Goal: Task Accomplishment & Management: Complete application form

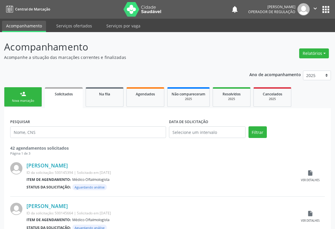
click at [25, 99] on div "Nova marcação" at bounding box center [22, 100] width 29 height 4
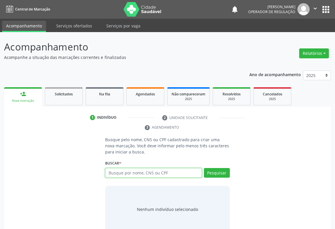
click at [120, 169] on input "text" at bounding box center [153, 173] width 97 height 10
type input "700900942249891"
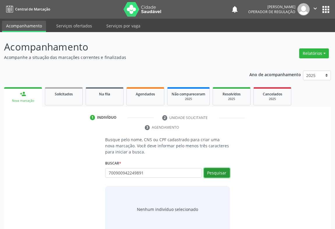
click at [217, 174] on button "Pesquisar" at bounding box center [217, 173] width 26 height 10
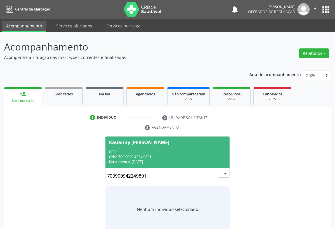
click at [135, 140] on div "Kauanny Victoria Miranda Batista" at bounding box center [139, 142] width 60 height 5
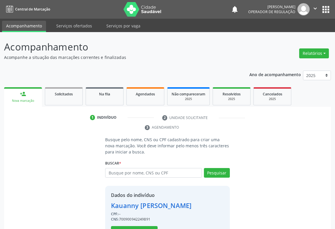
scroll to position [20, 0]
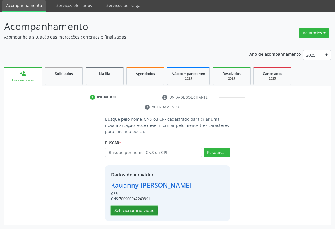
click at [132, 210] on button "Selecionar indivíduo" at bounding box center [134, 210] width 47 height 10
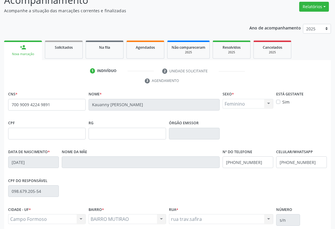
scroll to position [96, 0]
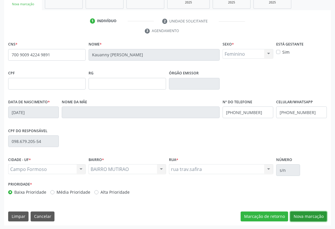
drag, startPoint x: 314, startPoint y: 214, endPoint x: 311, endPoint y: 207, distance: 7.3
click at [314, 214] on button "Nova marcação" at bounding box center [308, 216] width 37 height 10
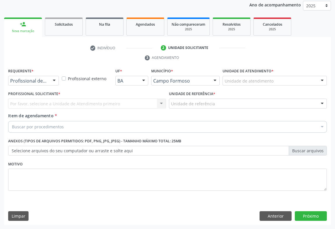
scroll to position [69, 0]
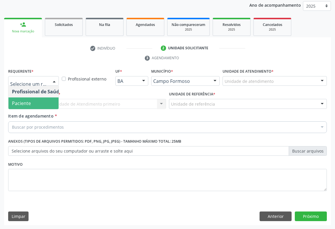
click at [23, 104] on span "Paciente" at bounding box center [21, 103] width 19 height 6
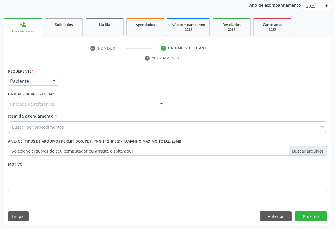
click at [152, 105] on div "Unidade de referência" at bounding box center [87, 104] width 158 height 10
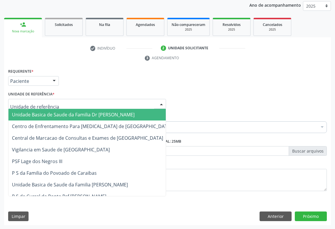
click at [52, 116] on span "Unidade Basica de Saude da Familia Dr [PERSON_NAME]" at bounding box center [73, 114] width 123 height 6
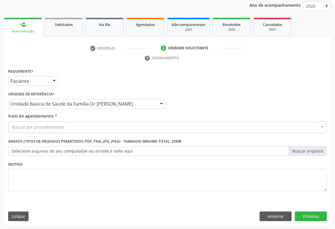
drag, startPoint x: 46, startPoint y: 126, endPoint x: 50, endPoint y: 124, distance: 4.6
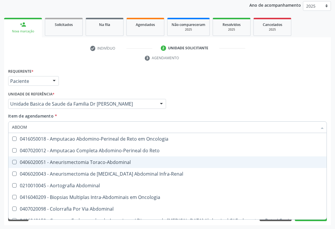
type input "ABDOME"
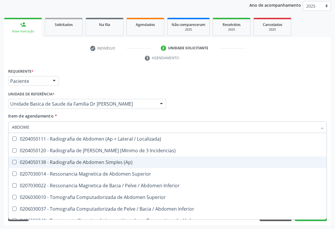
scroll to position [30, 0]
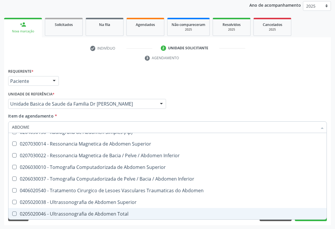
click at [86, 212] on div "0205020046 - Ultrassonografia de Abdomen Total" at bounding box center [167, 213] width 311 height 5
checkbox Total "true"
click at [310, 220] on button "Próximo" at bounding box center [311, 216] width 32 height 10
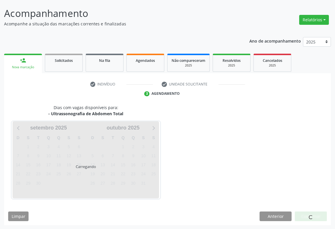
scroll to position [0, 0]
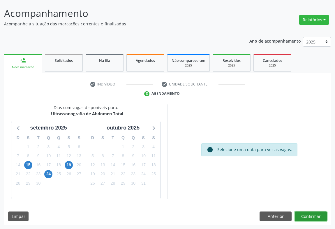
click at [313, 218] on button "Confirmar" at bounding box center [311, 216] width 32 height 10
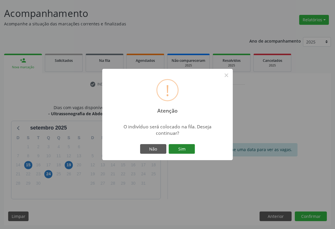
click at [182, 146] on button "Sim" at bounding box center [182, 149] width 26 height 10
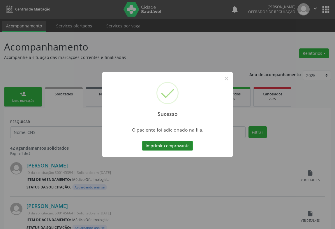
click at [165, 146] on button "Imprimir comprovante" at bounding box center [167, 146] width 51 height 10
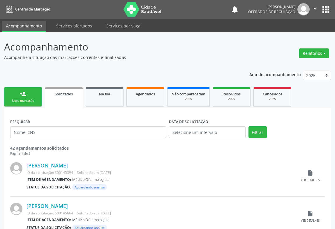
click at [13, 97] on link "person_add Nova marcação" at bounding box center [23, 97] width 38 height 20
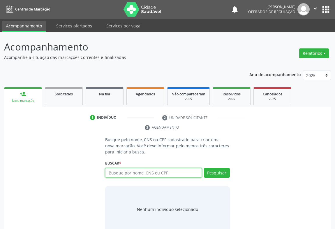
click at [127, 175] on input "text" at bounding box center [153, 173] width 97 height 10
type input "704600154654924"
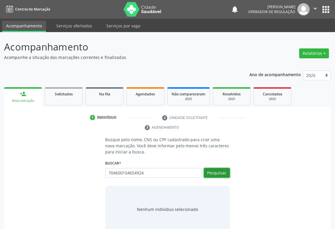
click at [215, 168] on button "Pesquisar" at bounding box center [217, 173] width 26 height 10
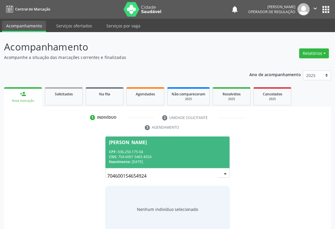
click at [130, 152] on div "CPF: 036.250.175-04" at bounding box center [167, 151] width 117 height 5
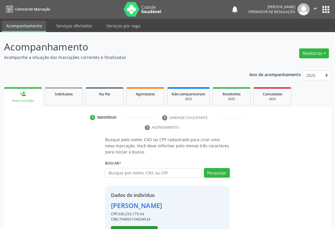
scroll to position [20, 0]
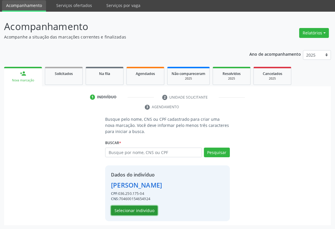
click at [131, 208] on button "Selecionar indivíduo" at bounding box center [134, 210] width 47 height 10
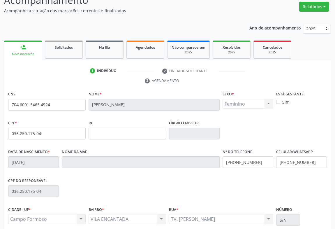
scroll to position [96, 0]
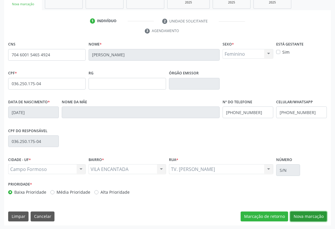
click at [308, 214] on button "Nova marcação" at bounding box center [308, 216] width 37 height 10
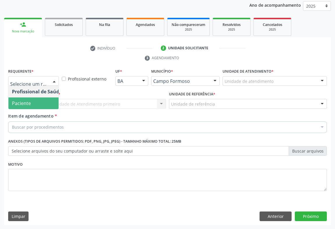
click at [21, 99] on span "Paciente" at bounding box center [36, 103] width 57 height 12
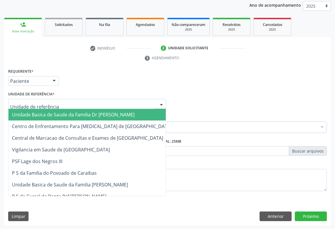
click at [21, 117] on span "Unidade Basica de Saude da Familia Dr [PERSON_NAME]" at bounding box center [91, 115] width 167 height 12
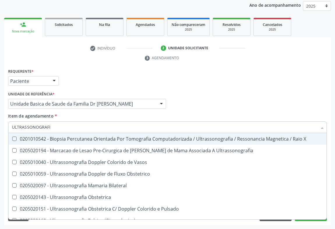
type input "ULTRASSONOGRAFIA"
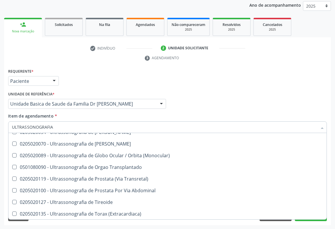
scroll to position [14, 0]
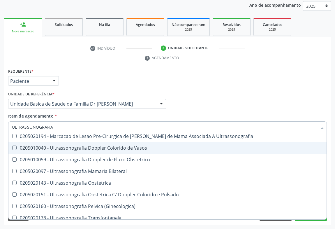
drag, startPoint x: 108, startPoint y: 149, endPoint x: 121, endPoint y: 160, distance: 17.1
click at [111, 151] on span "0205010040 - Ultrassonografia Doppler Colorido de Vasos" at bounding box center [167, 148] width 318 height 12
checkbox Vasos "true"
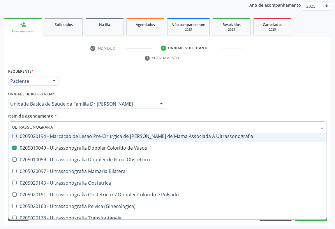
click at [270, 91] on div "Profissional Solicitante Por favor, selecione a Unidade de Atendimento primeiro…" at bounding box center [168, 101] width 322 height 23
checkbox Ultrassonografia "true"
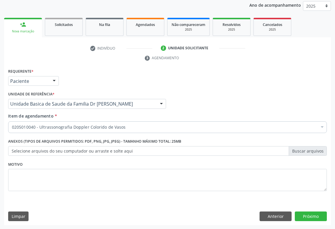
scroll to position [0, 0]
click at [304, 216] on button "Próximo" at bounding box center [311, 216] width 32 height 10
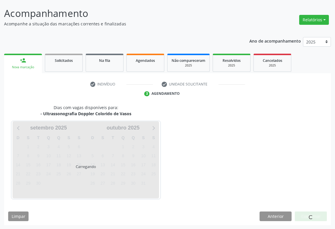
scroll to position [51, 0]
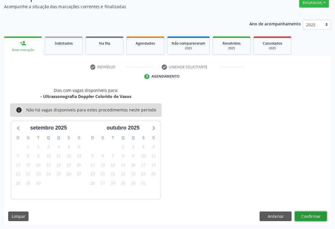
click at [305, 214] on button "Confirmar" at bounding box center [311, 216] width 32 height 10
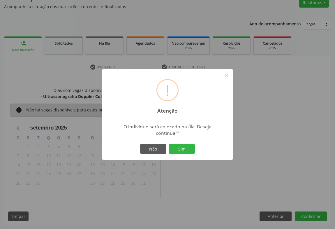
click at [188, 143] on div "Não Sim" at bounding box center [168, 149] width 58 height 12
click at [188, 145] on button "Sim" at bounding box center [182, 149] width 26 height 10
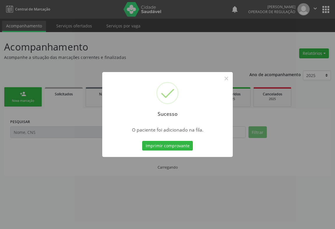
scroll to position [0, 0]
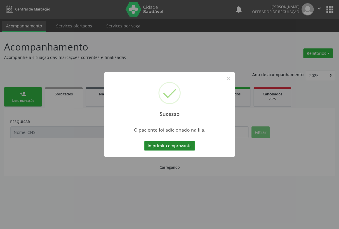
click at [166, 144] on button "Imprimir comprovante" at bounding box center [169, 146] width 51 height 10
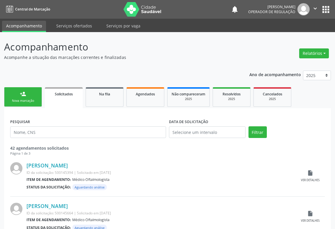
click at [19, 95] on link "person_add Nova marcação" at bounding box center [23, 97] width 38 height 20
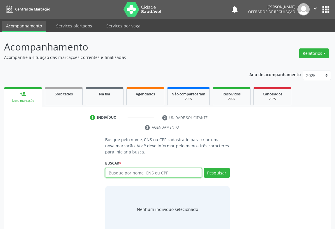
click at [127, 174] on input "text" at bounding box center [153, 173] width 97 height 10
type input "709702086669390"
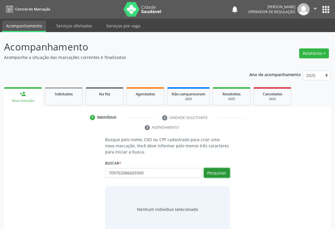
click at [220, 172] on button "Pesquisar" at bounding box center [217, 173] width 26 height 10
type input "709702086669390"
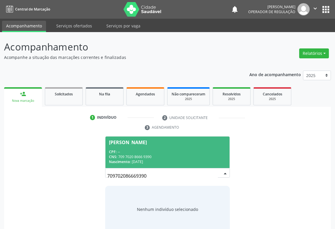
click at [142, 156] on div "CNS: 709 7020 8666 9390" at bounding box center [167, 156] width 117 height 5
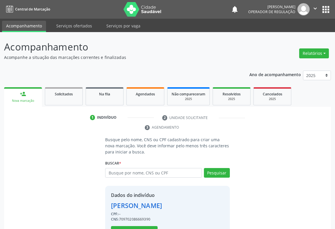
scroll to position [20, 0]
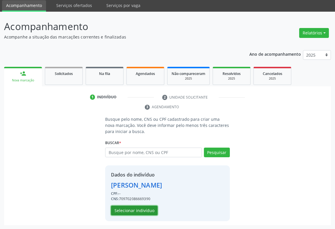
click at [131, 210] on button "Selecionar indivíduo" at bounding box center [134, 210] width 47 height 10
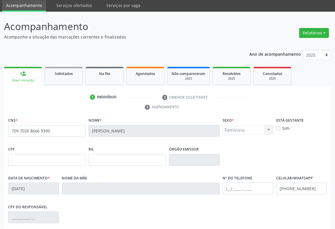
scroll to position [96, 0]
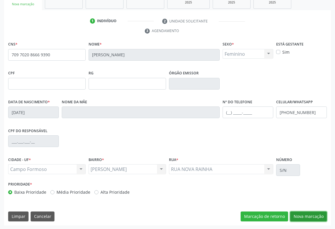
click at [315, 216] on button "Nova marcação" at bounding box center [308, 216] width 37 height 10
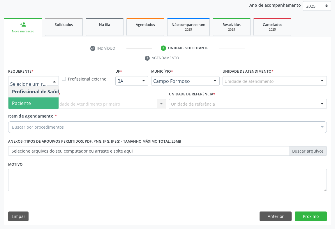
click at [21, 104] on span "Paciente" at bounding box center [21, 103] width 19 height 6
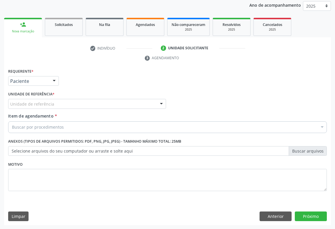
click at [56, 102] on div "Unidade de referência" at bounding box center [87, 104] width 158 height 10
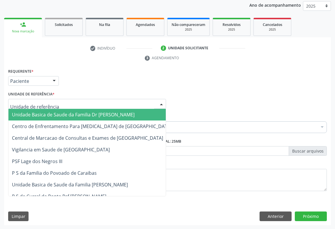
click at [39, 114] on span "Unidade Basica de Saude da Familia Dr [PERSON_NAME]" at bounding box center [73, 114] width 123 height 6
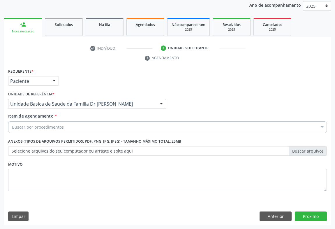
drag, startPoint x: 84, startPoint y: 127, endPoint x: 90, endPoint y: 121, distance: 8.3
click at [84, 127] on div "Buscar por procedimentos" at bounding box center [167, 127] width 319 height 12
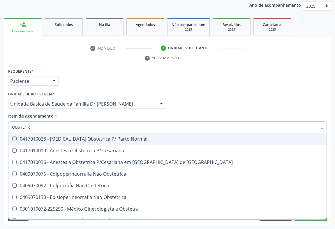
type input "OBSTETRI"
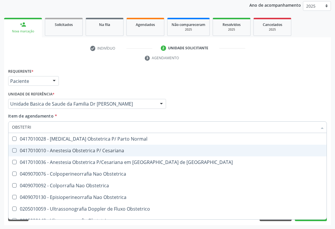
scroll to position [18, 0]
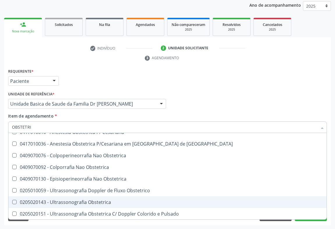
click at [63, 200] on div "0205020143 - Ultrassonografia Obstetrica" at bounding box center [167, 202] width 311 height 5
checkbox Obstetrica "true"
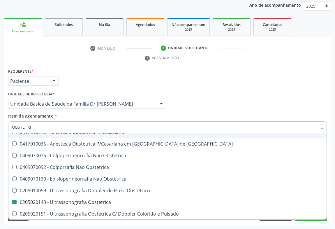
click at [89, 118] on div "Item de agendamento * OBSTETRI Desfazer seleção 0417010028 - Analgesia Obstetri…" at bounding box center [167, 122] width 319 height 18
checkbox Cesariana "true"
checkbox Obstetrica "false"
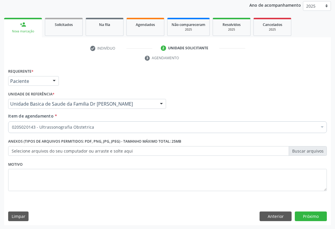
scroll to position [0, 0]
click at [308, 214] on button "Próximo" at bounding box center [311, 216] width 32 height 10
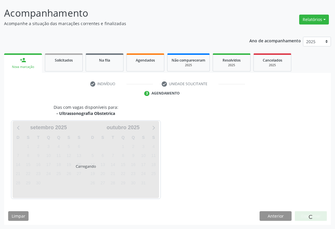
scroll to position [33, 0]
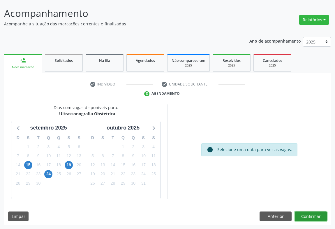
click at [306, 214] on button "Confirmar" at bounding box center [311, 216] width 32 height 10
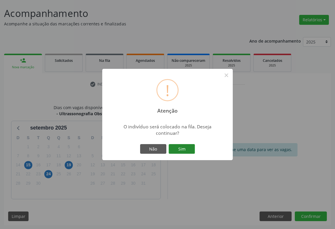
click at [186, 148] on button "Sim" at bounding box center [182, 149] width 26 height 10
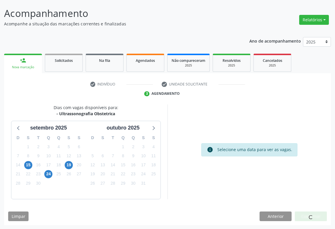
scroll to position [0, 0]
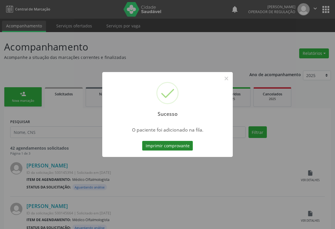
click at [170, 144] on button "Imprimir comprovante" at bounding box center [167, 146] width 51 height 10
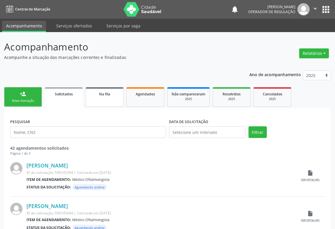
click at [118, 96] on link "Na fila" at bounding box center [105, 97] width 38 height 20
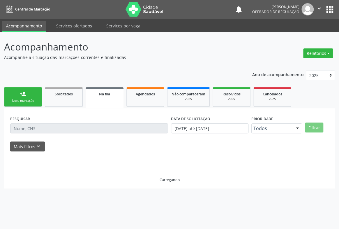
click at [117, 96] on link "Na fila" at bounding box center [105, 97] width 38 height 21
click at [19, 127] on input "text" at bounding box center [89, 128] width 158 height 10
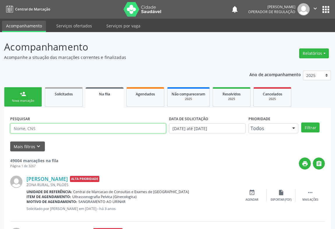
click at [19, 127] on input "text" at bounding box center [88, 128] width 156 height 10
type input "706005384172340"
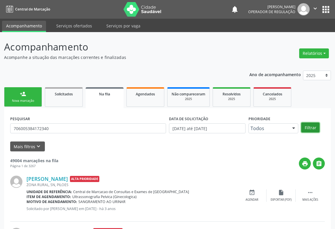
drag, startPoint x: 313, startPoint y: 125, endPoint x: 304, endPoint y: 126, distance: 9.3
click at [313, 126] on button "Filtrar" at bounding box center [310, 127] width 18 height 10
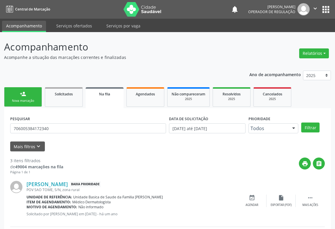
click at [37, 100] on div "Nova marcação" at bounding box center [22, 100] width 29 height 4
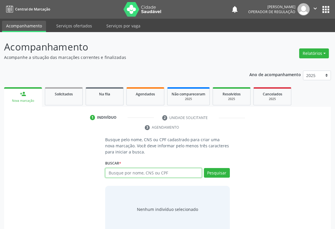
click at [125, 170] on input "text" at bounding box center [153, 173] width 97 height 10
type input "MANOEL FRANCISCO DA SILVA"
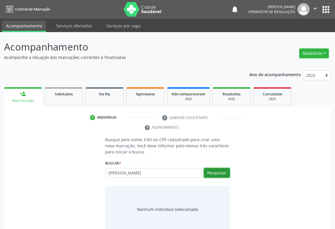
click at [217, 175] on button "Pesquisar" at bounding box center [217, 173] width 26 height 10
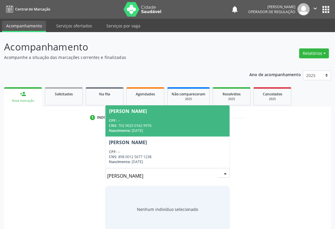
click at [131, 125] on div "CNS: 702 9025 0162 9976" at bounding box center [167, 125] width 117 height 5
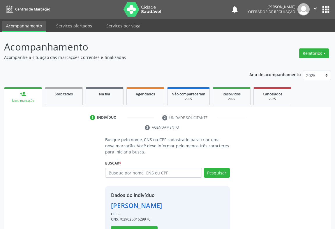
scroll to position [20, 0]
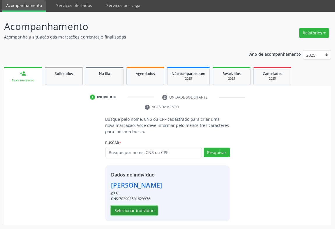
click at [131, 207] on button "Selecionar indivíduo" at bounding box center [134, 210] width 47 height 10
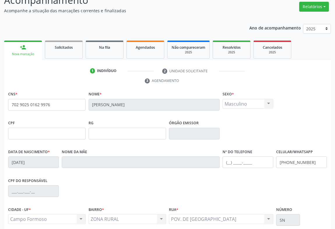
scroll to position [96, 0]
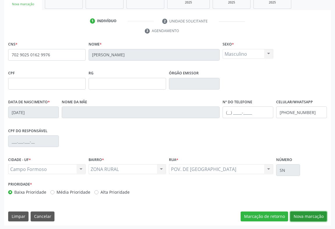
click at [301, 211] on button "Nova marcação" at bounding box center [308, 216] width 37 height 10
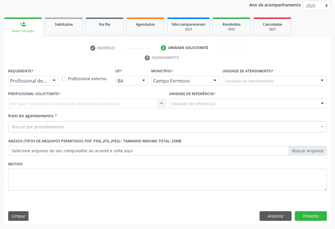
scroll to position [69, 0]
click at [47, 82] on div "Profissional de Saúde" at bounding box center [33, 81] width 51 height 10
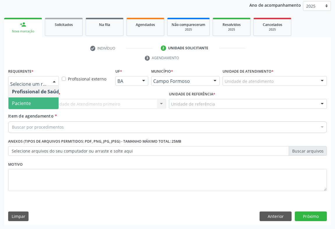
click at [24, 104] on span "Paciente" at bounding box center [21, 103] width 19 height 6
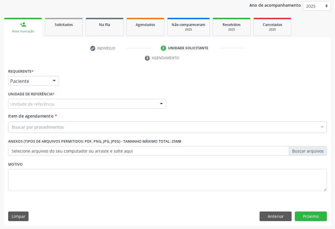
click at [151, 101] on div "Unidade de referência" at bounding box center [87, 104] width 158 height 10
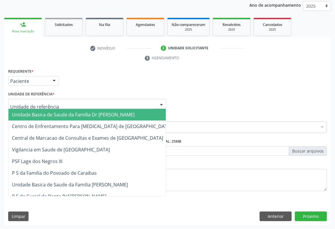
click at [50, 114] on span "Unidade Basica de Saude da Familia Dr [PERSON_NAME]" at bounding box center [73, 114] width 123 height 6
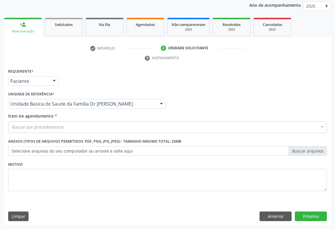
click at [73, 125] on div "Buscar por procedimentos" at bounding box center [167, 127] width 319 height 12
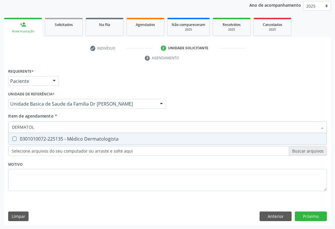
type input "DERMATOLO"
click at [87, 138] on div "0301010072-225135 - Médico Dermatologista" at bounding box center [167, 138] width 311 height 5
checkbox Dermatologista "true"
click at [309, 214] on div "Requerente * Paciente Profissional de Saúde Paciente Nenhum resultado encontrad…" at bounding box center [167, 146] width 327 height 158
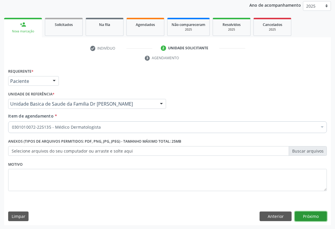
click at [311, 214] on button "Próximo" at bounding box center [311, 216] width 32 height 10
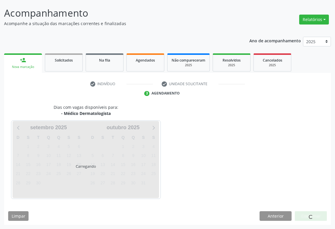
scroll to position [33, 0]
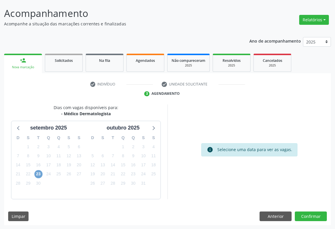
click at [37, 173] on span "23" at bounding box center [38, 174] width 8 height 8
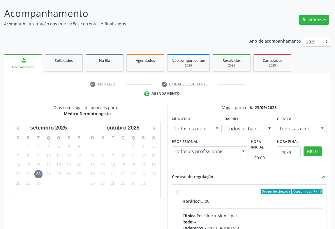
click at [200, 196] on label "Ordem de chegada Consumidos: 7 / 10 Horário: 13:00 Clínica: Policlínica Municip…" at bounding box center [252, 232] width 140 height 89
click at [180, 194] on input "Ordem de chegada Consumidos: 7 / 10 Horário: 13:00 Clínica: Policlínica Municip…" at bounding box center [178, 190] width 4 height 5
radio input "true"
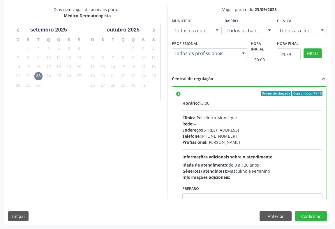
scroll to position [29, 0]
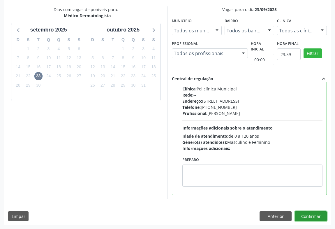
click at [305, 213] on button "Confirmar" at bounding box center [311, 216] width 32 height 10
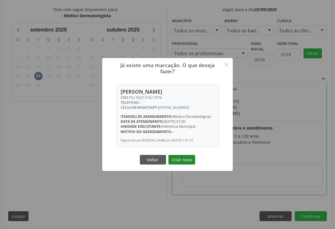
click at [183, 160] on button "Criar novo" at bounding box center [181, 160] width 27 height 10
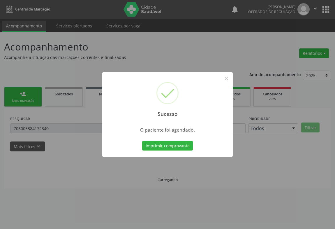
scroll to position [0, 0]
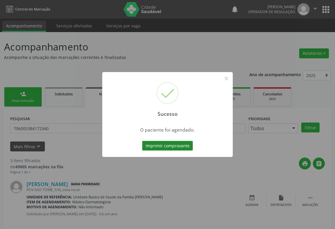
click at [169, 144] on button "Imprimir comprovante" at bounding box center [167, 146] width 51 height 10
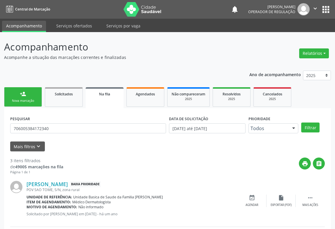
click at [21, 97] on link "person_add Nova marcação" at bounding box center [23, 97] width 38 height 20
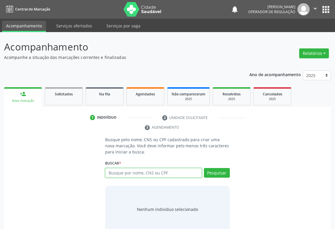
click at [145, 172] on input "text" at bounding box center [153, 173] width 97 height 10
type input "703600014017737"
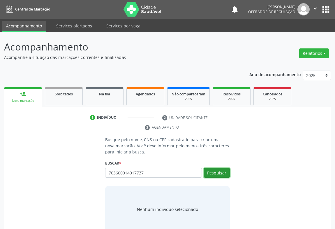
click at [210, 171] on button "Pesquisar" at bounding box center [217, 173] width 26 height 10
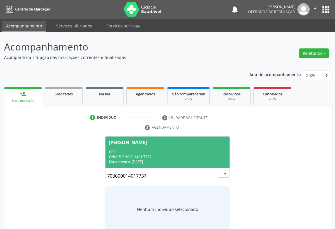
click at [130, 150] on div "CPF: --" at bounding box center [167, 151] width 117 height 5
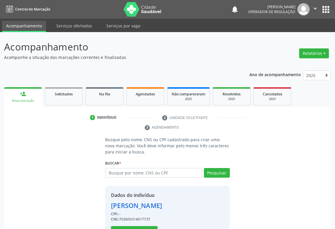
scroll to position [20, 0]
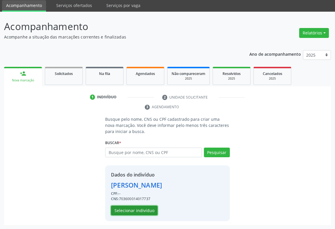
click at [136, 209] on button "Selecionar indivíduo" at bounding box center [134, 210] width 47 height 10
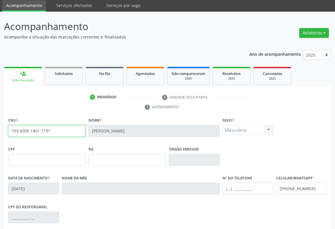
drag, startPoint x: 12, startPoint y: 132, endPoint x: 68, endPoint y: 134, distance: 56.5
click at [75, 135] on input "703 6000 1401 7737" at bounding box center [46, 131] width 77 height 12
click at [60, 81] on link "Solicitados" at bounding box center [64, 76] width 38 height 18
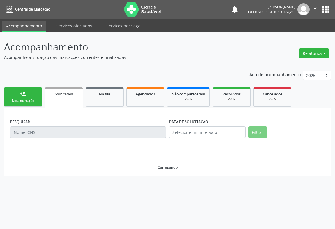
scroll to position [0, 0]
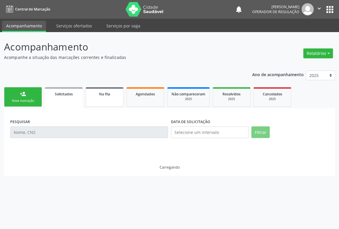
click at [114, 104] on link "Na fila" at bounding box center [105, 97] width 38 height 20
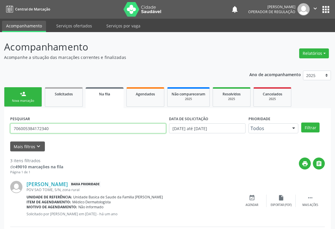
click at [59, 129] on input "706005384172340" at bounding box center [88, 128] width 156 height 10
type input "7"
drag, startPoint x: 67, startPoint y: 125, endPoint x: 47, endPoint y: 127, distance: 19.3
paste input "703 6000 1401 7737"
type input "703 6000 1401 7737"
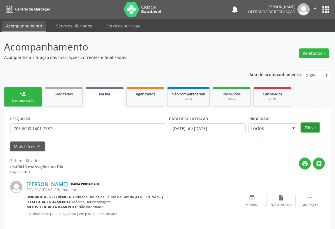
click at [312, 128] on button "Filtrar" at bounding box center [310, 127] width 18 height 10
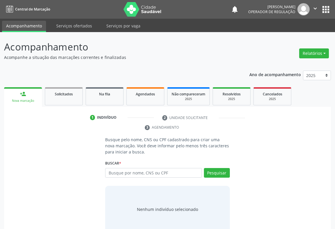
drag, startPoint x: 111, startPoint y: 169, endPoint x: 115, endPoint y: 167, distance: 4.4
click at [112, 168] on input "text" at bounding box center [153, 173] width 97 height 10
drag, startPoint x: 114, startPoint y: 167, endPoint x: 112, endPoint y: 170, distance: 3.3
click at [113, 169] on div "Buscar * Busque por nome, CNS ou CPF Nenhum resultado encontrado para: " " Digi…" at bounding box center [167, 170] width 125 height 23
click at [117, 173] on input "text" at bounding box center [153, 173] width 97 height 10
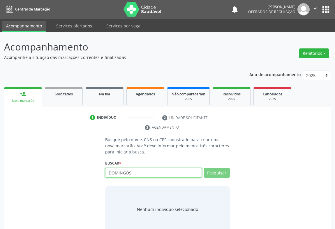
type input "DOMINGOS"
click at [136, 173] on input "DOMINGOS" at bounding box center [153, 173] width 97 height 10
type input "DOMINGOS"
click at [140, 171] on input "DOMINGOS" at bounding box center [153, 173] width 97 height 10
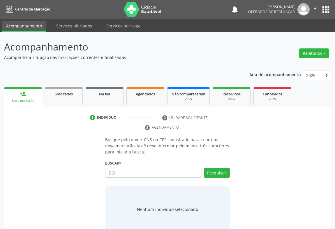
type input "D"
type input "DOMINGOS"
drag, startPoint x: 218, startPoint y: 171, endPoint x: 212, endPoint y: 153, distance: 18.7
click at [218, 169] on button "Pesquisar" at bounding box center [217, 173] width 26 height 10
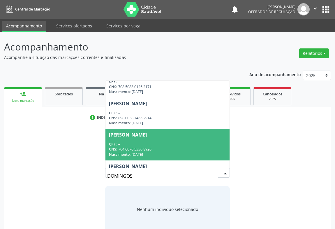
scroll to position [291, 0]
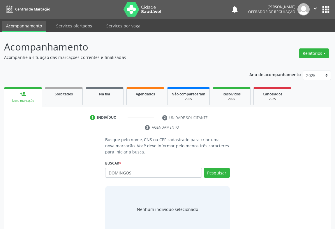
click at [146, 44] on p "Acompanhamento" at bounding box center [118, 47] width 229 height 15
click at [138, 172] on input "DOMINGOS" at bounding box center [153, 173] width 97 height 10
type input "D"
drag, startPoint x: 118, startPoint y: 173, endPoint x: 130, endPoint y: 164, distance: 14.9
click at [118, 172] on input "text" at bounding box center [153, 173] width 97 height 10
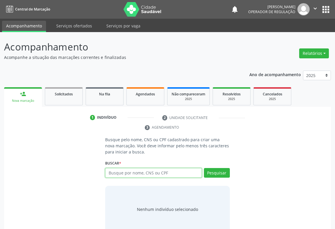
drag, startPoint x: 119, startPoint y: 174, endPoint x: 113, endPoint y: 168, distance: 7.8
click at [119, 172] on input "text" at bounding box center [153, 173] width 97 height 10
type input "700009554780006"
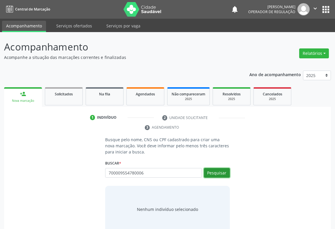
click at [224, 174] on button "Pesquisar" at bounding box center [217, 173] width 26 height 10
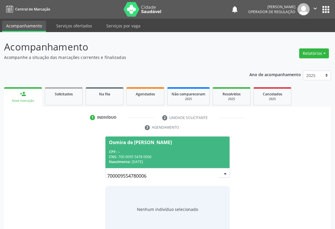
click at [139, 157] on div "CNS: 700 0095 5478 0006" at bounding box center [167, 156] width 117 height 5
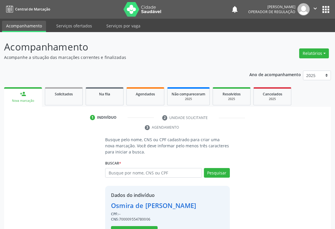
scroll to position [20, 0]
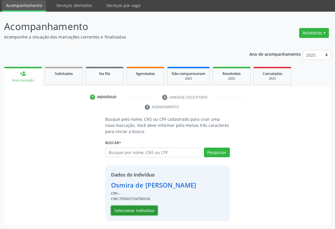
click at [127, 210] on button "Selecionar indivíduo" at bounding box center [134, 210] width 47 height 10
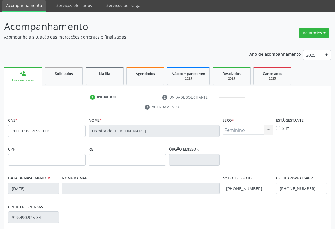
scroll to position [96, 0]
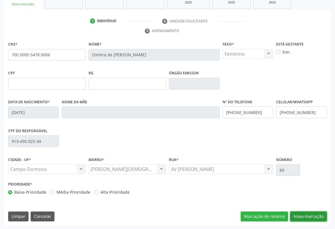
click at [315, 212] on button "Nova marcação" at bounding box center [308, 216] width 37 height 10
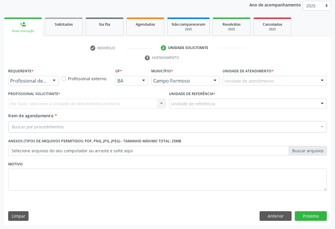
scroll to position [69, 0]
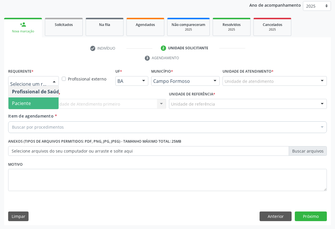
click at [23, 106] on span "Paciente" at bounding box center [36, 103] width 57 height 12
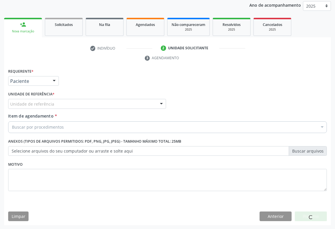
click at [58, 104] on div "Unidade de referência" at bounding box center [87, 104] width 158 height 10
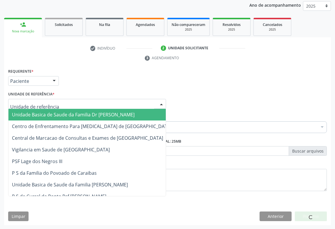
drag, startPoint x: 39, startPoint y: 112, endPoint x: 53, endPoint y: 117, distance: 15.1
click at [39, 112] on span "Unidade Basica de Saude da Familia Dr [PERSON_NAME]" at bounding box center [73, 114] width 123 height 6
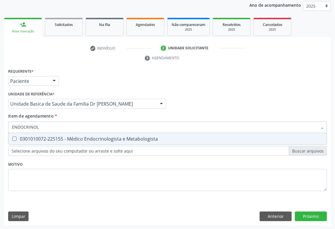
type input "ENDOCRINOLO"
click at [130, 138] on div "0301010072-225155 - Médico Endocrinologista e Metabologista" at bounding box center [167, 138] width 311 height 5
checkbox Metabologista "true"
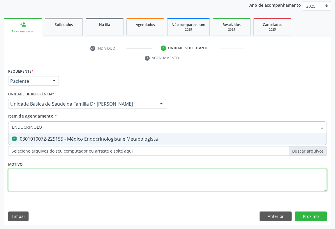
click at [178, 179] on div "Requerente * Paciente Profissional de Saúde Paciente Nenhum resultado encontrad…" at bounding box center [167, 133] width 319 height 132
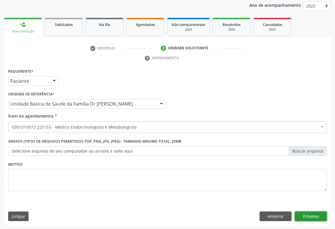
click at [305, 213] on button "Próximo" at bounding box center [311, 216] width 32 height 10
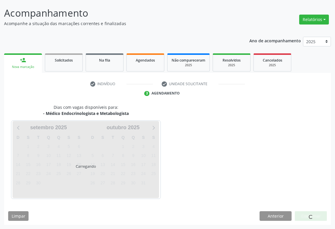
scroll to position [33, 0]
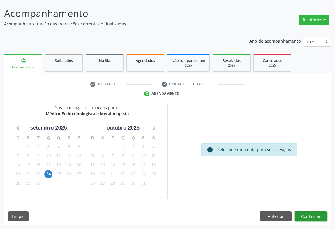
click at [309, 215] on button "Confirmar" at bounding box center [311, 216] width 32 height 10
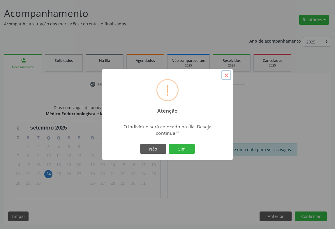
click at [227, 76] on button "×" at bounding box center [226, 75] width 10 height 10
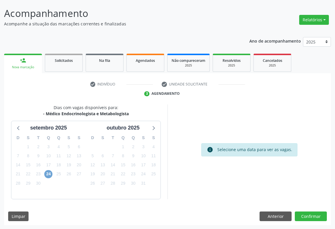
click at [49, 174] on span "24" at bounding box center [48, 174] width 8 height 8
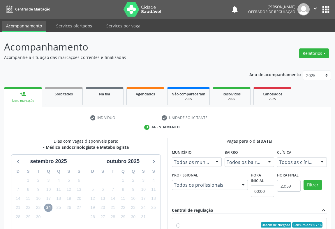
scroll to position [121, 0]
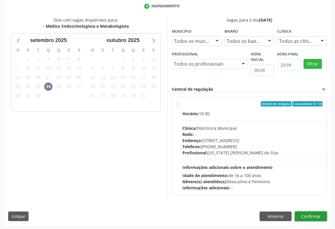
click at [316, 216] on button "Confirmar" at bounding box center [311, 216] width 32 height 10
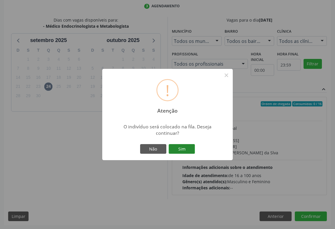
click at [185, 151] on button "Sim" at bounding box center [182, 149] width 26 height 10
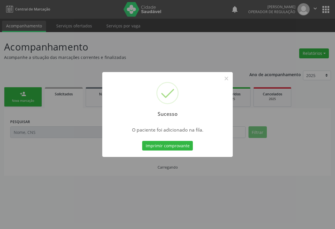
scroll to position [0, 0]
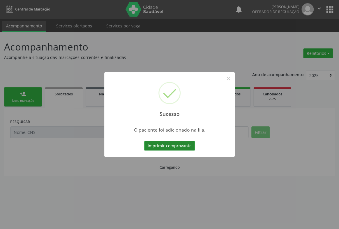
click at [164, 142] on button "Imprimir comprovante" at bounding box center [169, 146] width 51 height 10
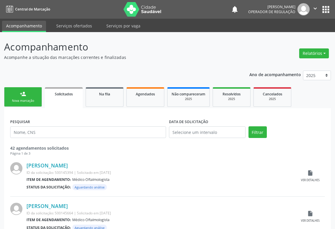
click at [29, 101] on div "Nova marcação" at bounding box center [22, 100] width 29 height 4
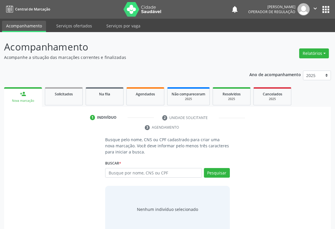
drag, startPoint x: 27, startPoint y: 100, endPoint x: 26, endPoint y: 96, distance: 4.1
click at [27, 99] on div "Nova marcação" at bounding box center [23, 100] width 30 height 4
click at [123, 171] on input "text" at bounding box center [153, 173] width 97 height 10
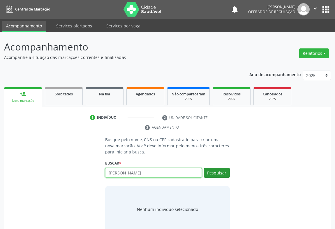
type input "[PERSON_NAME]"
click at [220, 172] on button "Pesquisar" at bounding box center [217, 173] width 26 height 10
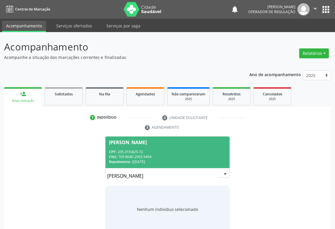
click at [126, 151] on div "CPF: 205.319.825-72" at bounding box center [167, 151] width 117 height 5
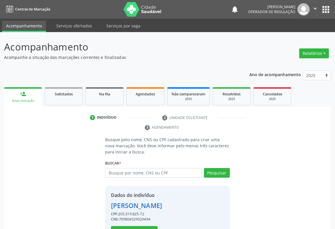
scroll to position [20, 0]
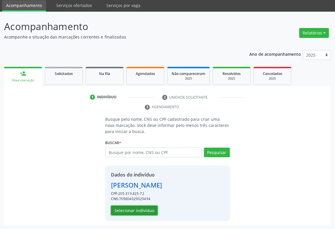
click at [130, 210] on button "Selecionar indivíduo" at bounding box center [134, 210] width 47 height 10
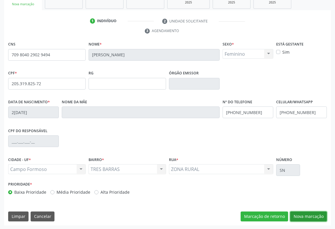
click at [294, 212] on button "Nova marcação" at bounding box center [308, 216] width 37 height 10
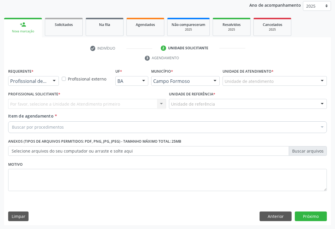
click at [294, 211] on div "Anterior Próximo" at bounding box center [293, 216] width 67 height 10
drag, startPoint x: 46, startPoint y: 77, endPoint x: 55, endPoint y: 81, distance: 9.9
click at [46, 77] on div "Profissional de Saúde" at bounding box center [33, 81] width 51 height 10
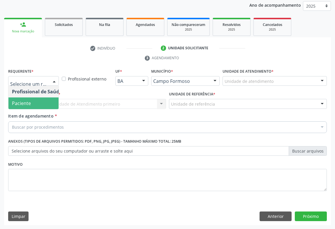
drag, startPoint x: 27, startPoint y: 103, endPoint x: 50, endPoint y: 101, distance: 22.8
click at [29, 103] on span "Paciente" at bounding box center [21, 103] width 19 height 6
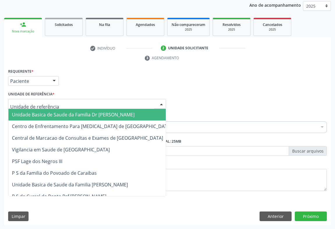
click at [57, 99] on div at bounding box center [87, 104] width 158 height 10
click at [49, 112] on span "Unidade Basica de Saude da Familia Dr [PERSON_NAME]" at bounding box center [73, 114] width 123 height 6
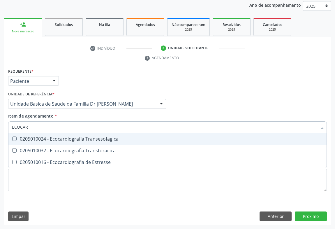
type input "ECOCARD"
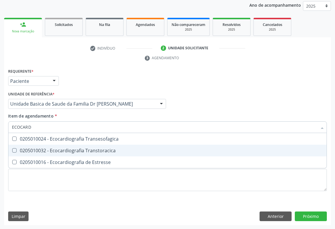
click at [74, 152] on div "0205010032 - Ecocardiografia Transtoracica" at bounding box center [167, 150] width 311 height 5
checkbox Transtoracica "true"
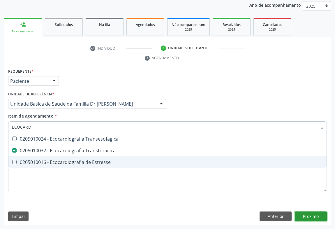
click at [307, 212] on div "Requerente * Paciente Profissional de Saúde Paciente Nenhum resultado encontrad…" at bounding box center [167, 146] width 327 height 158
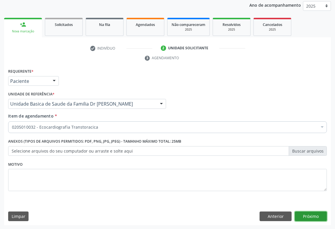
click at [305, 216] on button "Próximo" at bounding box center [311, 216] width 32 height 10
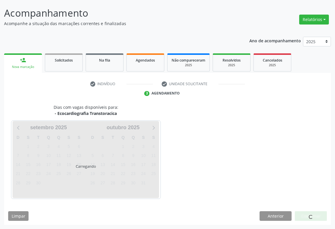
scroll to position [33, 0]
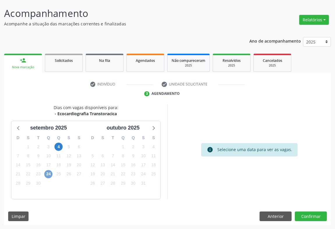
click at [47, 171] on span "24" at bounding box center [48, 174] width 8 height 8
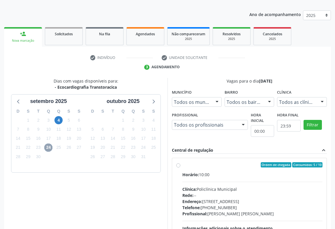
scroll to position [87, 0]
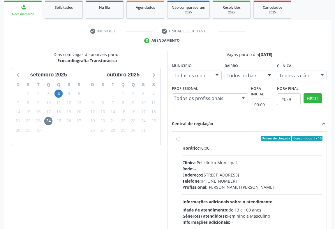
click at [182, 138] on label "Ordem de chegada Consumidos: 5 / 10 Horário: 10:00 Clínica: Policlínica Municip…" at bounding box center [252, 179] width 140 height 89
click at [179, 138] on input "Ordem de chegada Consumidos: 5 / 10 Horário: 10:00 Clínica: Policlínica Municip…" at bounding box center [178, 137] width 4 height 5
radio input "true"
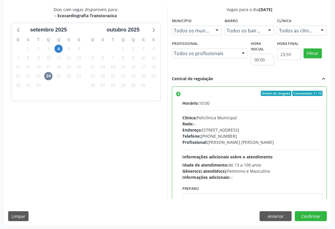
scroll to position [26, 0]
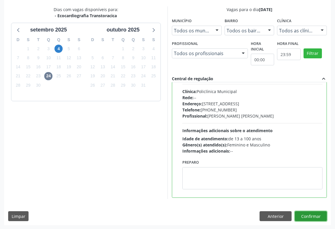
click at [313, 214] on button "Confirmar" at bounding box center [311, 216] width 32 height 10
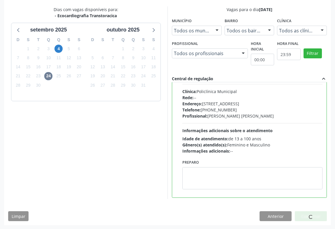
scroll to position [0, 0]
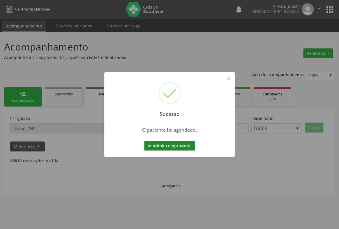
click at [170, 144] on button "Imprimir comprovante" at bounding box center [169, 146] width 51 height 10
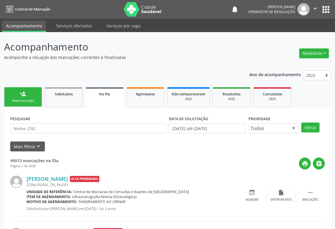
click at [22, 98] on link "person_add Nova marcação" at bounding box center [23, 97] width 38 height 20
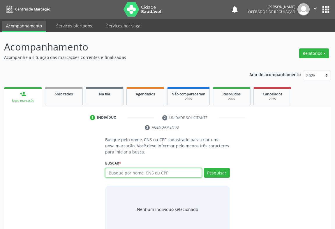
click at [128, 174] on input "text" at bounding box center [153, 173] width 97 height 10
type input "J"
type input "ALDENICE"
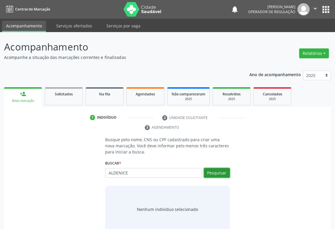
click at [220, 171] on button "Pesquisar" at bounding box center [217, 173] width 26 height 10
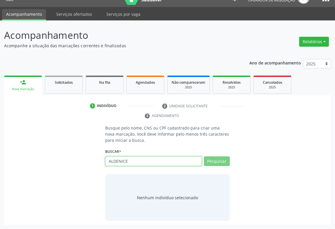
click at [131, 160] on input "ALDENICE" at bounding box center [153, 161] width 97 height 10
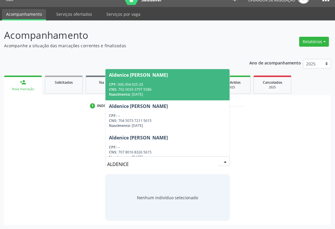
click at [126, 82] on div "CPF: 006.394.925-33" at bounding box center [167, 84] width 117 height 5
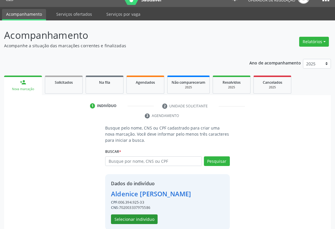
scroll to position [20, 0]
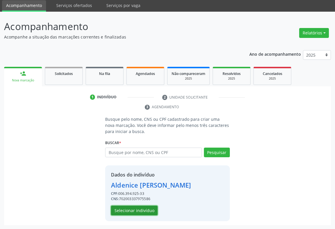
click at [127, 208] on button "Selecionar indivíduo" at bounding box center [134, 210] width 47 height 10
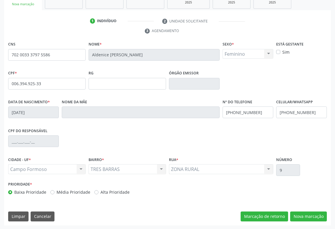
scroll to position [0, 0]
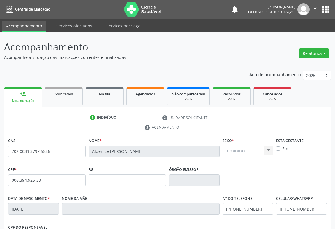
click at [23, 93] on div "person_add" at bounding box center [23, 94] width 6 height 6
click at [29, 99] on div "Nova marcação" at bounding box center [23, 100] width 30 height 4
click at [74, 98] on link "Solicitados" at bounding box center [64, 96] width 38 height 18
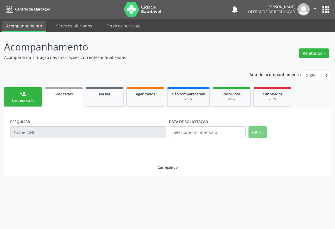
click at [29, 97] on link "person_add Nova marcação" at bounding box center [23, 97] width 38 height 20
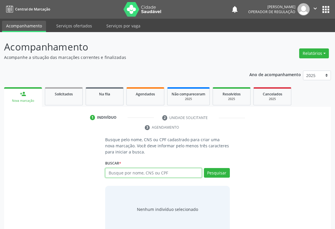
paste input "Aldenice [PERSON_NAME]"
type input "Aldenice [PERSON_NAME]"
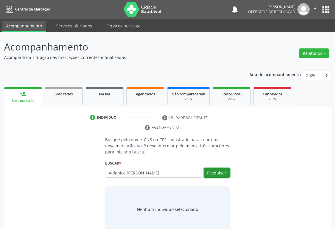
click at [210, 172] on button "Pesquisar" at bounding box center [217, 173] width 26 height 10
type input "Aldenice [PERSON_NAME]"
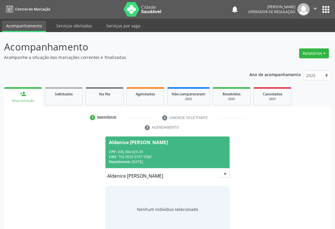
scroll to position [12, 0]
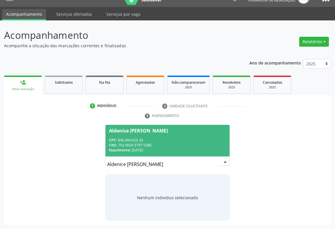
click at [131, 141] on div "CPF: 006.394.925-33" at bounding box center [167, 139] width 117 height 5
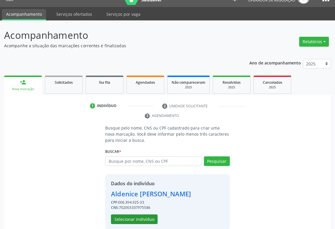
scroll to position [20, 0]
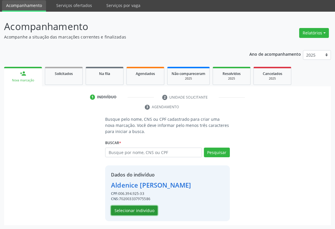
click at [133, 207] on button "Selecionar indivíduo" at bounding box center [134, 210] width 47 height 10
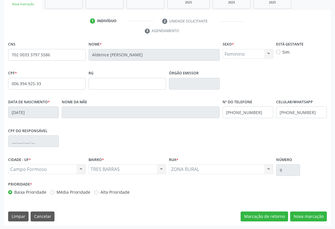
scroll to position [0, 0]
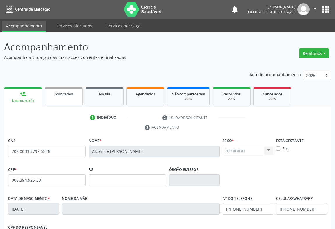
click at [63, 97] on link "Solicitados" at bounding box center [64, 96] width 38 height 18
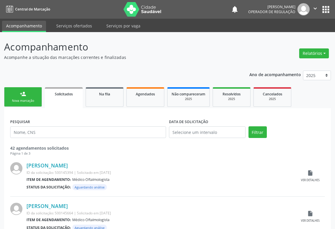
click at [26, 99] on div "Nova marcação" at bounding box center [22, 100] width 29 height 4
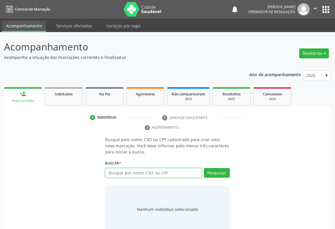
click at [154, 173] on input "text" at bounding box center [153, 173] width 97 height 10
type input "[PERSON_NAME]"
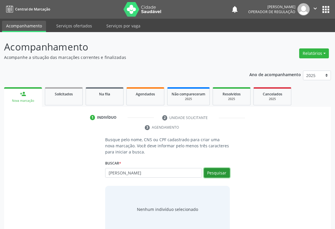
click at [218, 170] on button "Pesquisar" at bounding box center [217, 173] width 26 height 10
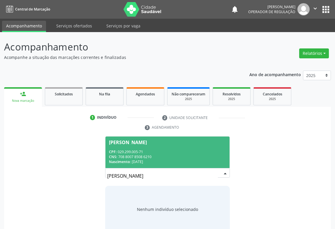
click at [131, 153] on div "CPF: 029.299.005-71" at bounding box center [167, 151] width 117 height 5
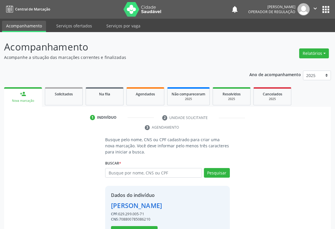
scroll to position [20, 0]
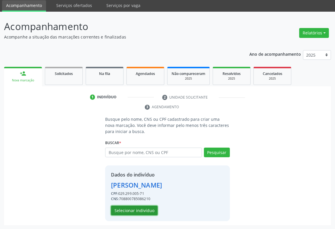
click at [130, 210] on button "Selecionar indivíduo" at bounding box center [134, 210] width 47 height 10
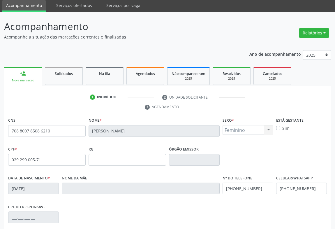
scroll to position [96, 0]
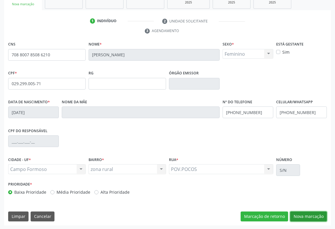
drag, startPoint x: 313, startPoint y: 215, endPoint x: 312, endPoint y: 213, distance: 3.0
click at [313, 215] on button "Nova marcação" at bounding box center [308, 216] width 37 height 10
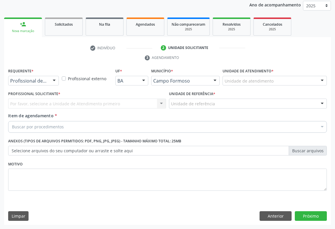
scroll to position [69, 0]
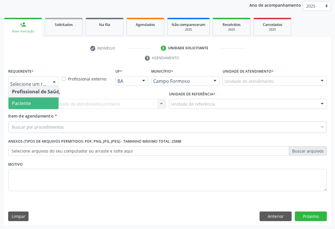
drag, startPoint x: 28, startPoint y: 104, endPoint x: 65, endPoint y: 105, distance: 36.7
click at [28, 103] on span "Paciente" at bounding box center [21, 103] width 19 height 6
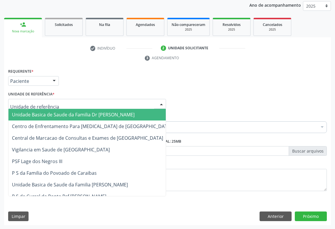
drag, startPoint x: 73, startPoint y: 103, endPoint x: 50, endPoint y: 107, distance: 23.2
click at [73, 103] on div at bounding box center [87, 104] width 158 height 10
drag, startPoint x: 45, startPoint y: 110, endPoint x: 50, endPoint y: 111, distance: 5.2
click at [45, 110] on span "Unidade Basica de Saude da Familia Dr [PERSON_NAME]" at bounding box center [91, 115] width 167 height 12
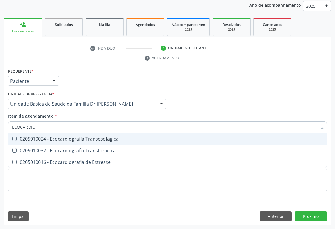
type input "ECOCARDIOG"
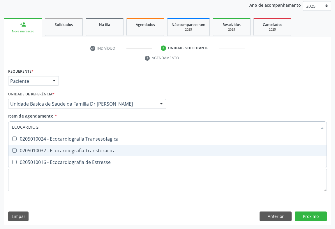
click at [47, 149] on div "0205010032 - Ecocardiografia Transtoracica" at bounding box center [167, 150] width 311 height 5
checkbox Transtoracica "true"
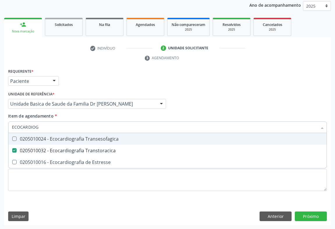
click at [66, 117] on div "Item de agendamento * ECOCARDIOG Desfazer seleção 0205010024 - Ecocardiografia …" at bounding box center [167, 122] width 319 height 18
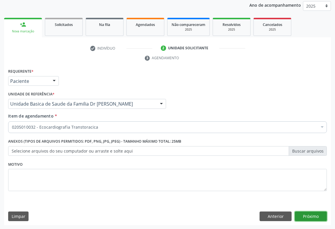
click at [308, 216] on button "Próximo" at bounding box center [311, 216] width 32 height 10
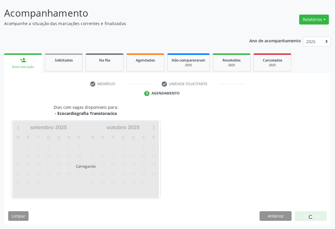
scroll to position [33, 0]
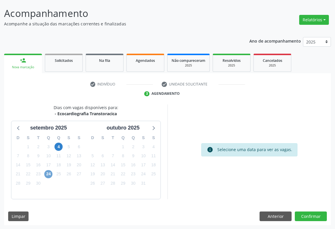
click at [49, 173] on span "24" at bounding box center [48, 174] width 8 height 8
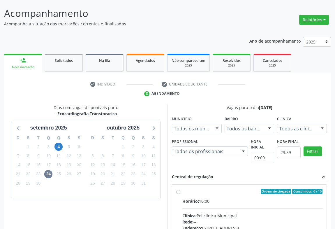
click at [190, 195] on label "Ordem de chegada Consumidos: 6 / 10 Horário: 10:00 Clínica: Policlínica Municip…" at bounding box center [252, 232] width 140 height 89
click at [180, 194] on input "Ordem de chegada Consumidos: 6 / 10 Horário: 10:00 Clínica: Policlínica Municip…" at bounding box center [178, 190] width 4 height 5
radio input "true"
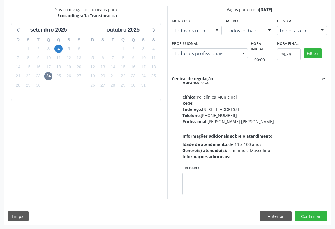
scroll to position [0, 0]
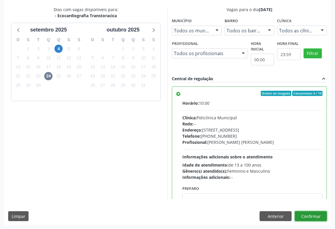
click at [306, 214] on button "Confirmar" at bounding box center [311, 216] width 32 height 10
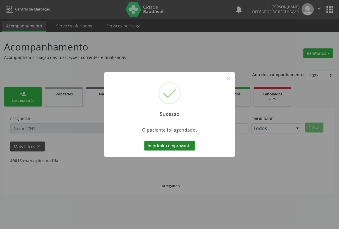
click at [168, 144] on button "Imprimir comprovante" at bounding box center [169, 146] width 51 height 10
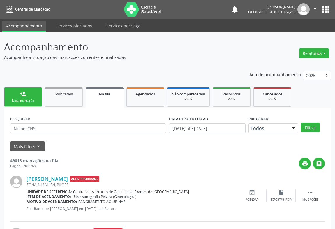
click at [25, 96] on div "person_add" at bounding box center [23, 94] width 6 height 6
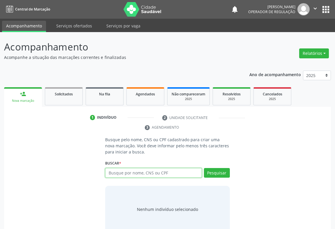
click at [119, 173] on input "text" at bounding box center [153, 173] width 97 height 10
drag, startPoint x: 183, startPoint y: 173, endPoint x: 179, endPoint y: 171, distance: 4.0
click at [183, 173] on input "text" at bounding box center [153, 173] width 97 height 10
type input "702408020548529"
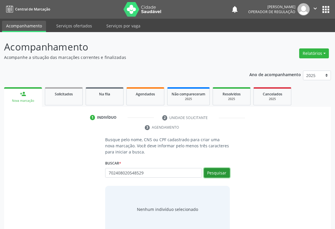
click at [216, 173] on button "Pesquisar" at bounding box center [217, 173] width 26 height 10
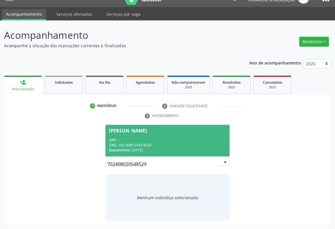
click at [133, 134] on span "[PERSON_NAME] CPF: -- CNS: 702 4080 2054 8529 Nascimento: [DATE]" at bounding box center [167, 140] width 124 height 31
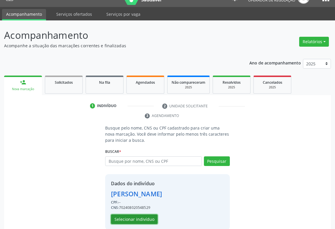
click at [126, 218] on button "Selecionar indivíduo" at bounding box center [134, 219] width 47 height 10
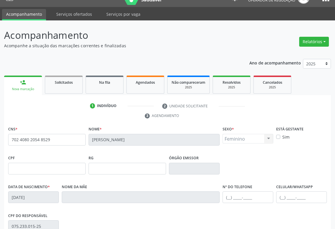
scroll to position [96, 0]
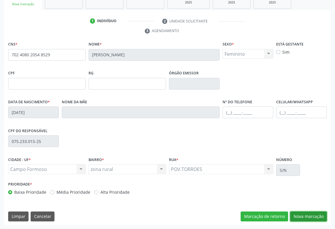
click at [308, 215] on button "Nova marcação" at bounding box center [308, 216] width 37 height 10
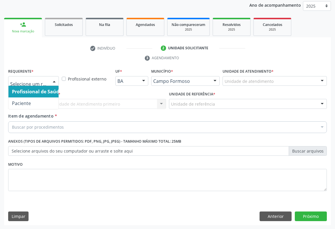
click at [47, 78] on div at bounding box center [33, 81] width 51 height 10
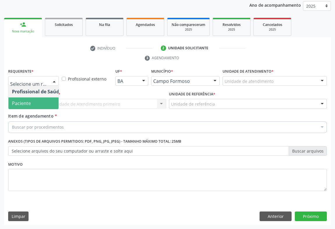
click at [23, 102] on span "Paciente" at bounding box center [21, 103] width 19 height 6
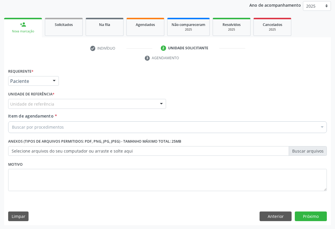
click at [116, 104] on div "Unidade de referência" at bounding box center [87, 104] width 158 height 10
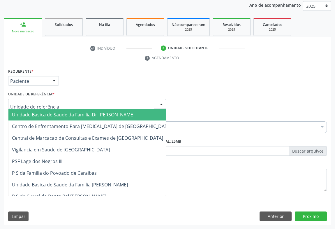
drag, startPoint x: 59, startPoint y: 111, endPoint x: 65, endPoint y: 122, distance: 12.4
click at [64, 112] on span "Unidade Basica de Saude da Familia Dr [PERSON_NAME]" at bounding box center [73, 114] width 123 height 6
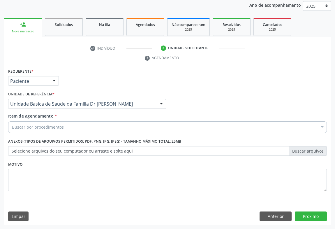
drag, startPoint x: 44, startPoint y: 126, endPoint x: 50, endPoint y: 125, distance: 6.8
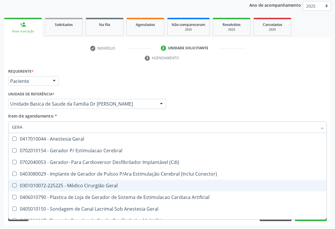
type input "GERAL"
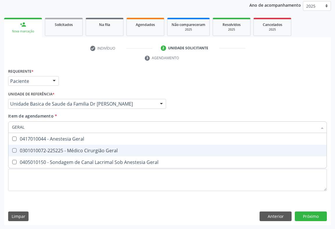
click at [104, 151] on div "0301010072-225225 - Médico Cirurgião Geral" at bounding box center [167, 150] width 311 height 5
checkbox Geral "true"
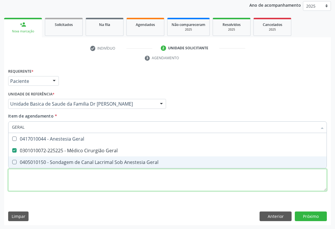
drag, startPoint x: 130, startPoint y: 175, endPoint x: 308, endPoint y: 223, distance: 184.9
click at [131, 175] on div "Requerente * Paciente Profissional de Saúde Paciente Nenhum resultado encontrad…" at bounding box center [167, 133] width 319 height 132
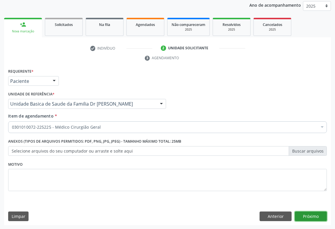
click at [310, 213] on button "Próximo" at bounding box center [311, 216] width 32 height 10
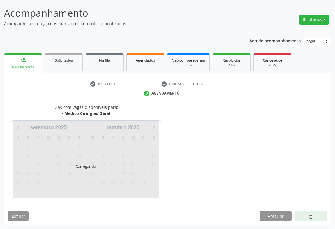
scroll to position [33, 0]
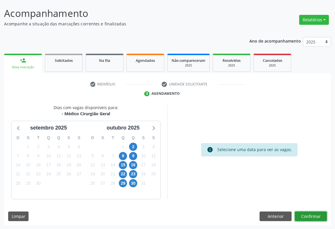
click at [310, 216] on button "Confirmar" at bounding box center [311, 216] width 32 height 10
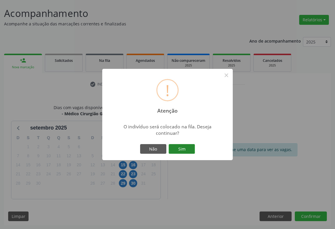
click at [191, 149] on button "Sim" at bounding box center [182, 149] width 26 height 10
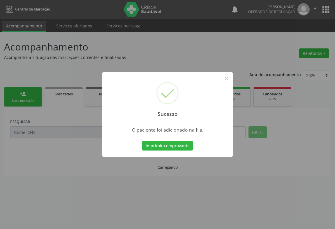
scroll to position [0, 0]
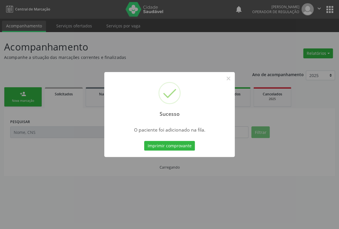
click at [164, 138] on div "Sucesso × O paciente foi adicionado na fila. Imprimir comprovante Cancel" at bounding box center [169, 114] width 130 height 85
click at [166, 142] on button "Imprimir comprovante" at bounding box center [169, 146] width 51 height 10
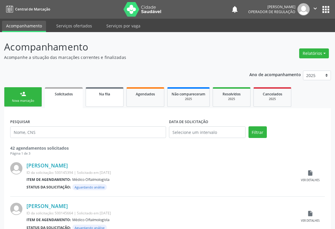
click at [112, 97] on link "Na fila" at bounding box center [105, 97] width 38 height 20
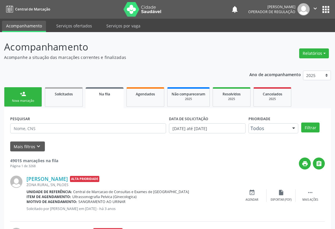
click at [315, 8] on icon "" at bounding box center [315, 8] width 6 height 6
click at [290, 34] on link "Sair" at bounding box center [300, 35] width 40 height 8
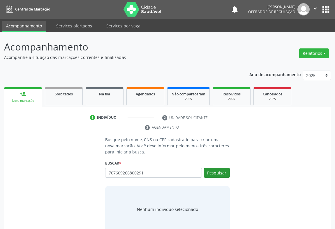
type input "707609266800291"
click at [213, 175] on button "Pesquisar" at bounding box center [217, 173] width 26 height 10
type input "707609266800291"
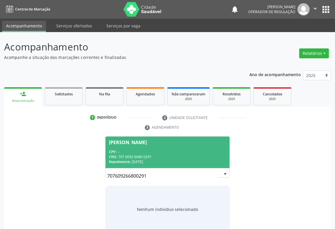
drag, startPoint x: 125, startPoint y: 146, endPoint x: 136, endPoint y: 147, distance: 10.6
click at [128, 146] on span "Abigail Escolario Lopes CPF: -- CNS: 707 6092 6680 0291 Nascimento: 24/08/2023" at bounding box center [167, 151] width 124 height 31
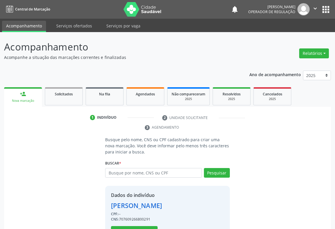
scroll to position [20, 0]
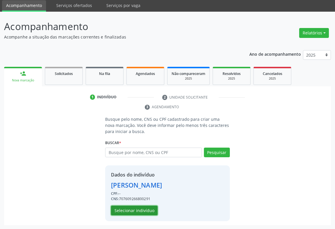
click at [127, 210] on button "Selecionar indivíduo" at bounding box center [134, 210] width 47 height 10
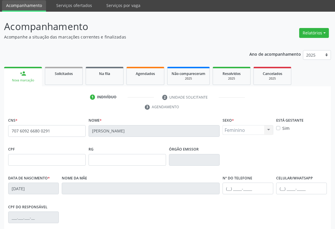
scroll to position [96, 0]
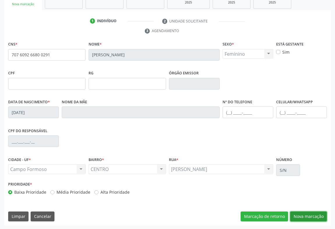
click at [306, 213] on button "Nova marcação" at bounding box center [308, 216] width 37 height 10
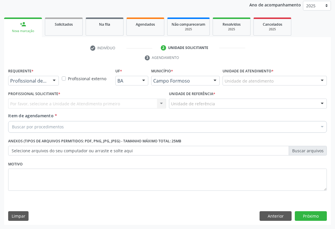
scroll to position [69, 0]
click at [54, 79] on div at bounding box center [54, 81] width 9 height 10
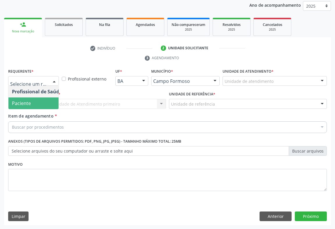
click at [20, 102] on span "Paciente" at bounding box center [21, 103] width 19 height 6
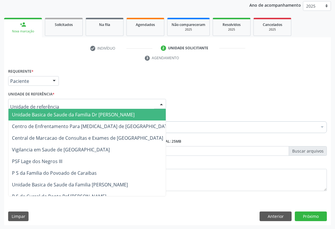
click at [150, 100] on div at bounding box center [87, 104] width 158 height 10
drag, startPoint x: 53, startPoint y: 113, endPoint x: 64, endPoint y: 113, distance: 11.4
click at [53, 114] on span "Unidade Basica de Saude da Familia Dr [PERSON_NAME]" at bounding box center [73, 114] width 123 height 6
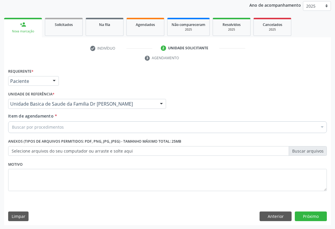
click at [38, 130] on div "Buscar por procedimentos" at bounding box center [167, 127] width 319 height 12
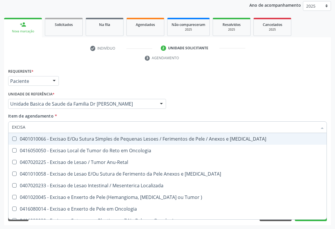
type input "EXCISAO"
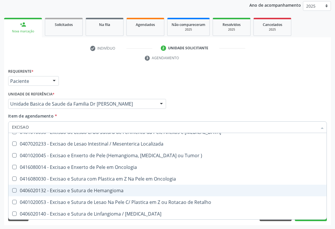
scroll to position [0, 0]
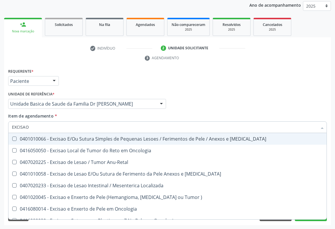
click at [99, 139] on div "0401010066 - Excisao E/Ou Sutura Simples de Pequenas Lesoes / Ferimentos de Pel…" at bounding box center [167, 138] width 311 height 5
checkbox Mucosa "true"
click at [181, 108] on div "Profissional Solicitante Por favor, selecione a Unidade de Atendimento primeiro…" at bounding box center [168, 101] width 322 height 23
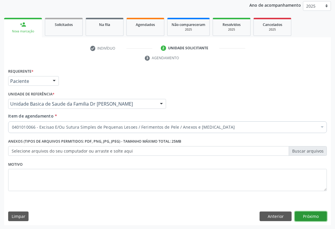
click at [313, 215] on button "Próximo" at bounding box center [311, 216] width 32 height 10
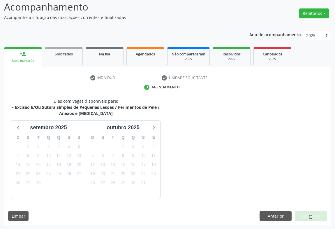
scroll to position [57, 0]
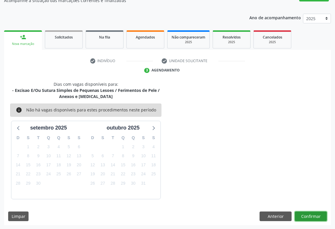
click at [310, 214] on button "Confirmar" at bounding box center [311, 216] width 32 height 10
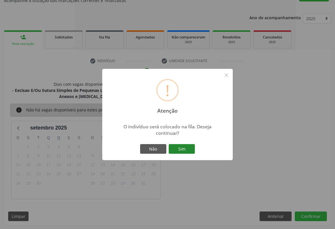
click at [183, 148] on button "Sim" at bounding box center [182, 149] width 26 height 10
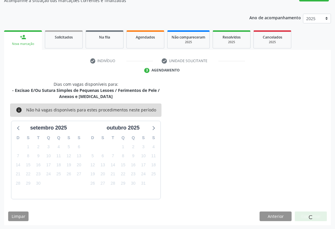
scroll to position [0, 0]
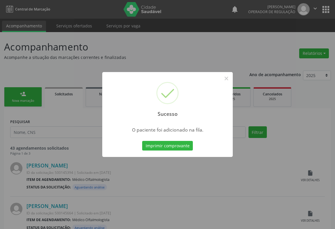
click at [142, 141] on button "Imprimir comprovante" at bounding box center [167, 146] width 51 height 10
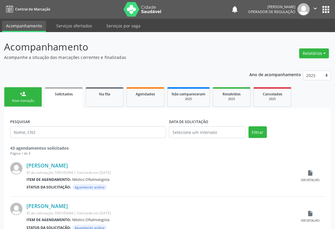
click at [315, 7] on icon "" at bounding box center [315, 8] width 6 height 6
click at [289, 33] on link "Sair" at bounding box center [300, 35] width 40 height 8
